Goal: Task Accomplishment & Management: Use online tool/utility

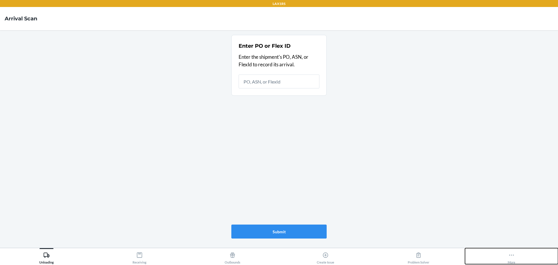
click at [509, 253] on icon at bounding box center [512, 255] width 6 height 6
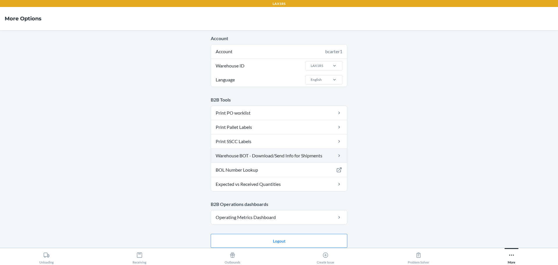
click at [249, 153] on link "Warehouse BOT - Download/Send Info for Shipments" at bounding box center [279, 156] width 136 height 14
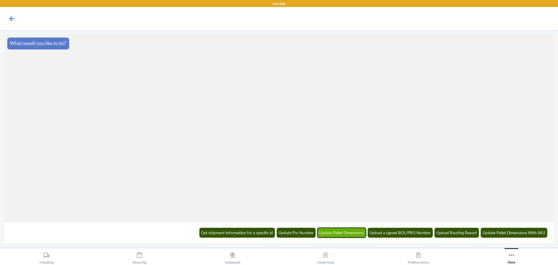
click at [333, 234] on button "Update Pallet Dimensions" at bounding box center [342, 233] width 49 height 10
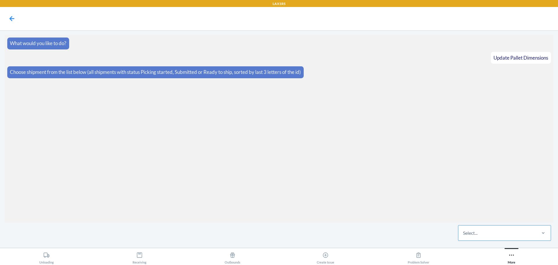
click at [469, 235] on div "Select..." at bounding box center [470, 232] width 15 height 7
click at [464, 235] on input "Select..." at bounding box center [463, 232] width 1 height 7
type input "4qh0"
click at [496, 219] on div "WBP5FZA934QH0" at bounding box center [504, 215] width 91 height 13
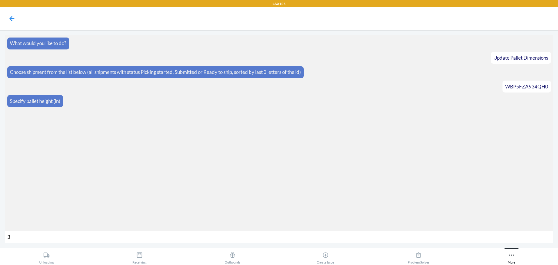
type input "39"
type input "284"
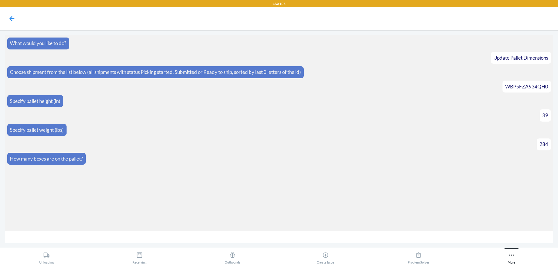
type input "4"
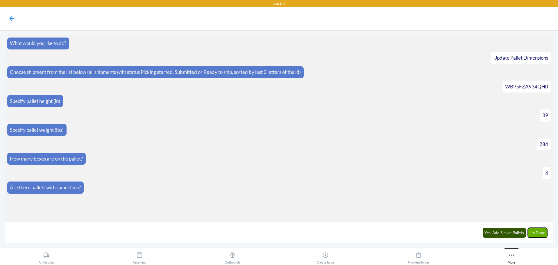
click at [539, 232] on button "I'm Done" at bounding box center [538, 233] width 20 height 10
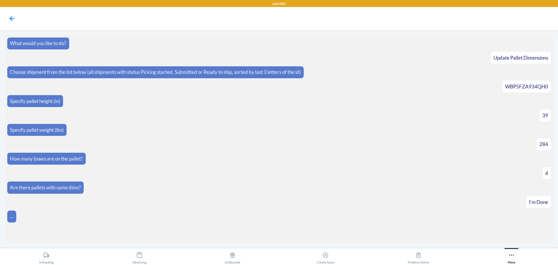
scroll to position [40, 0]
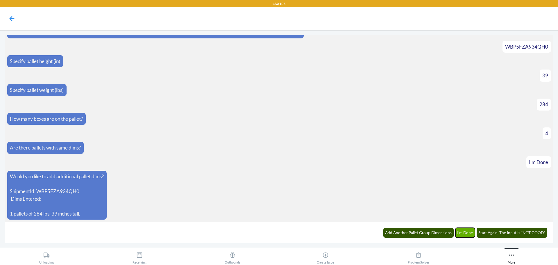
click at [464, 235] on button "I'm Done" at bounding box center [466, 233] width 20 height 10
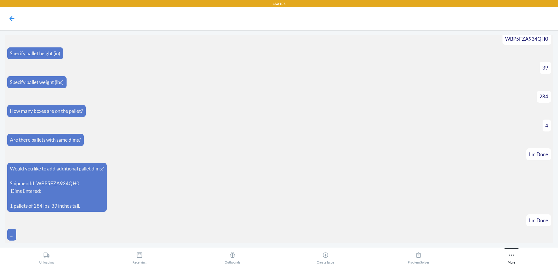
scroll to position [69, 0]
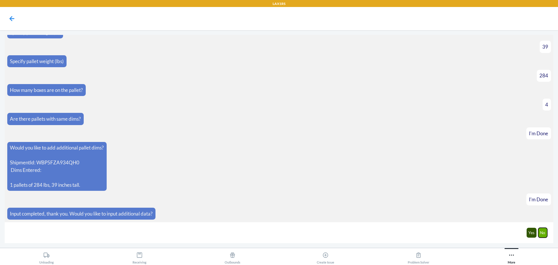
click at [545, 231] on button "No" at bounding box center [542, 233] width 9 height 10
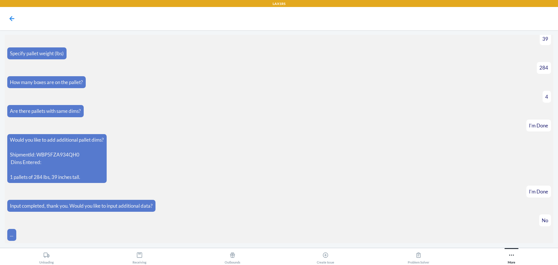
scroll to position [97, 0]
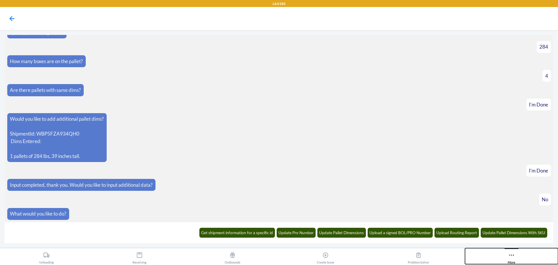
click at [512, 255] on icon at bounding box center [511, 254] width 5 height 1
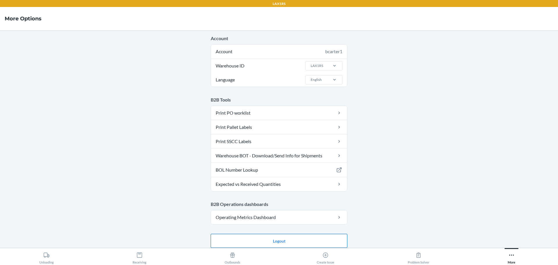
click at [302, 240] on button "Logout" at bounding box center [279, 241] width 137 height 14
